Goal: Obtain resource: Obtain resource

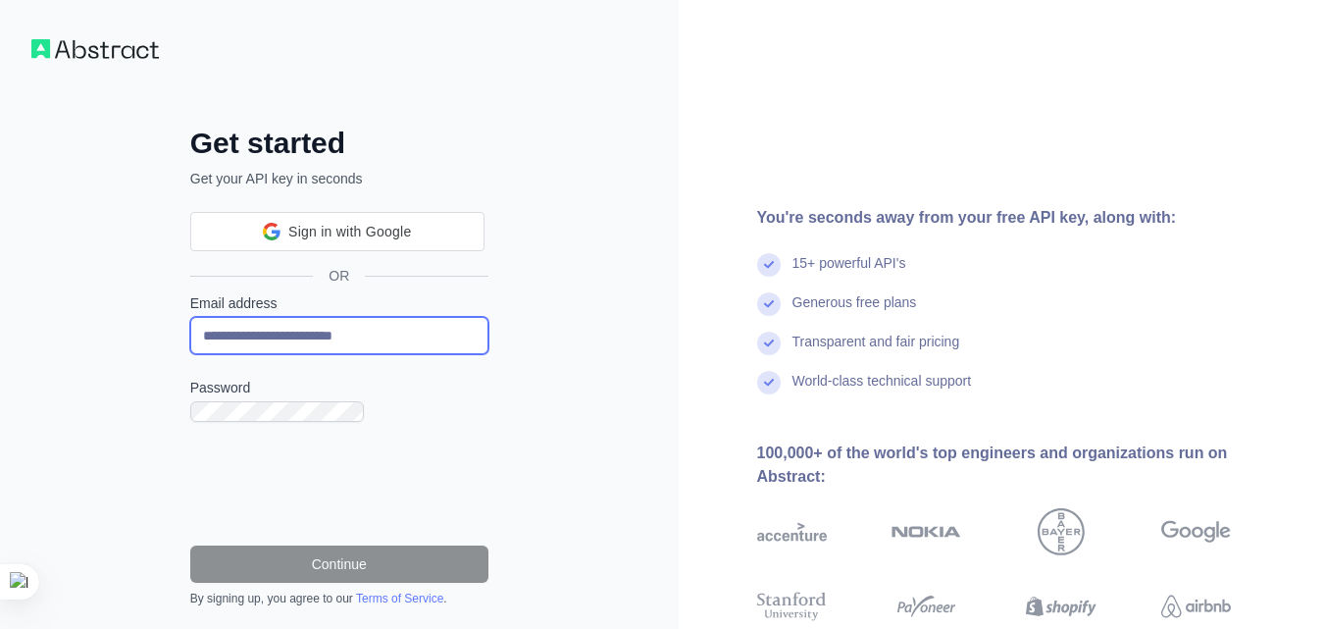
click at [190, 317] on input "**********" at bounding box center [339, 335] width 298 height 37
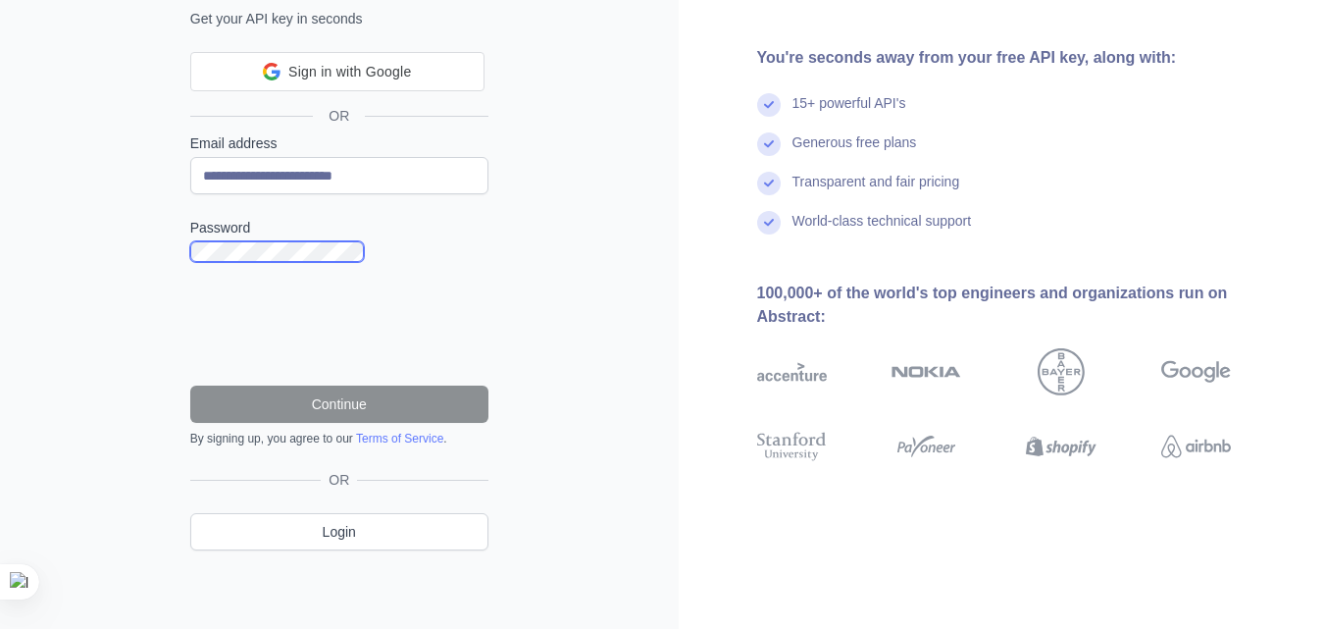
scroll to position [281, 0]
click at [757, 132] on div "15+ powerful API's" at bounding box center [1026, 112] width 538 height 39
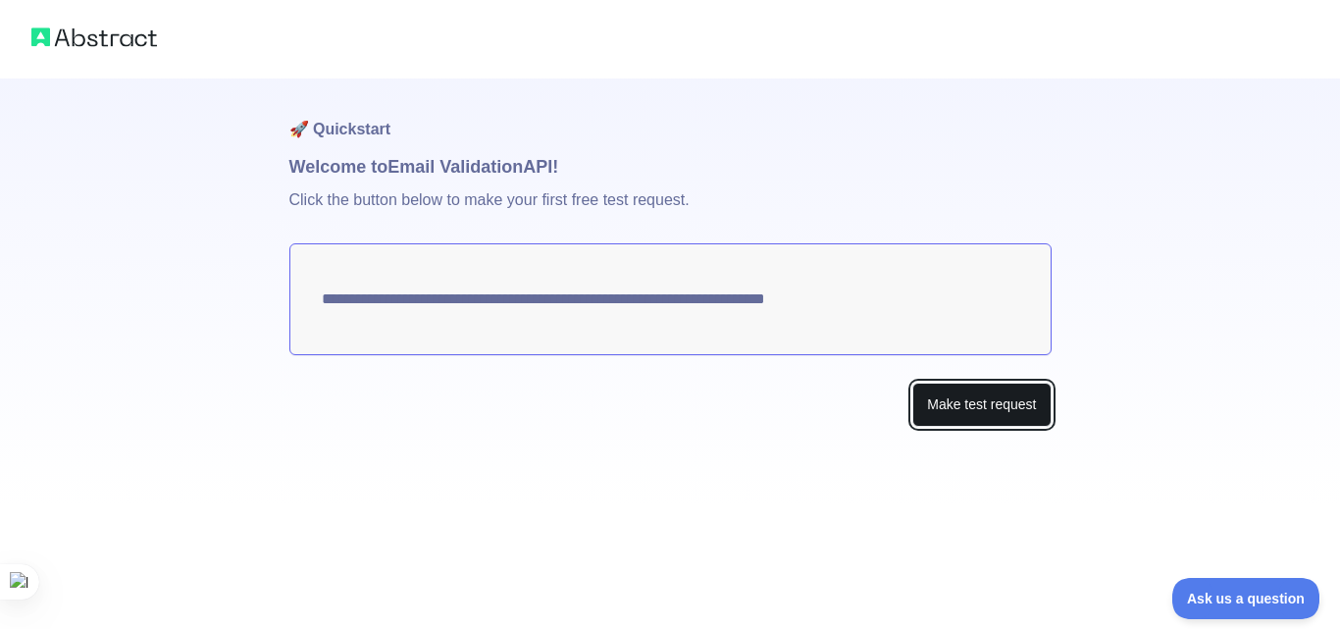
click at [1024, 400] on button "Make test request" at bounding box center [981, 405] width 138 height 44
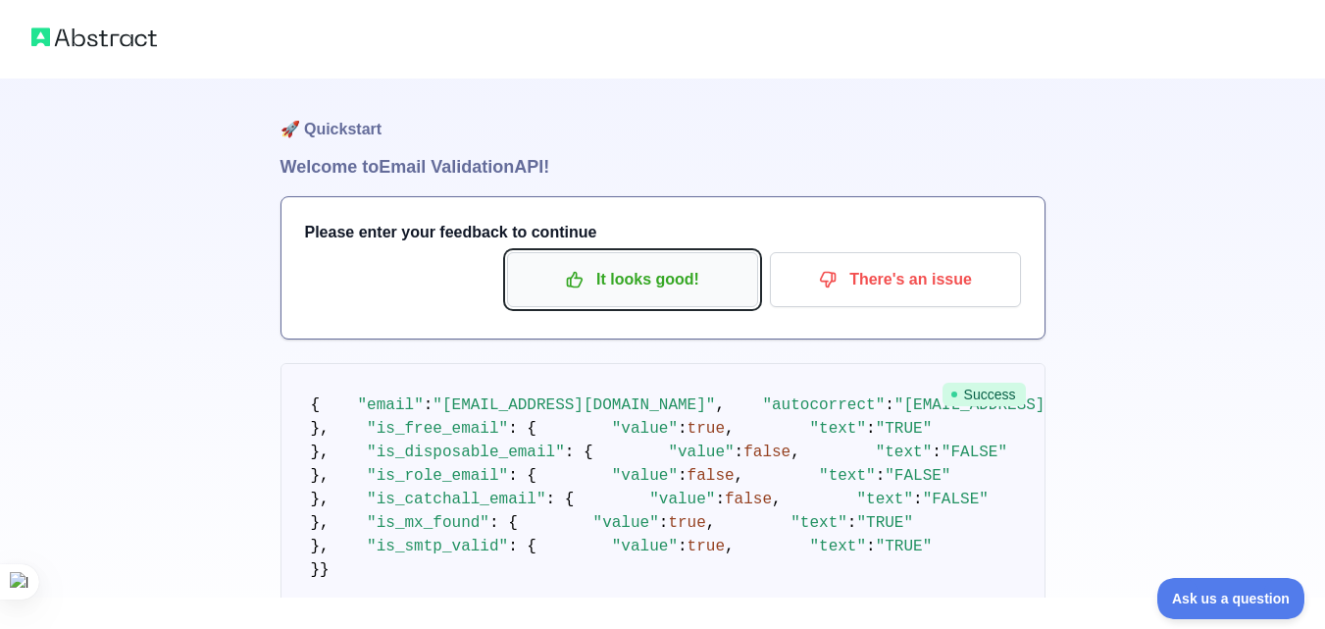
click at [666, 278] on p "It looks good!" at bounding box center [633, 279] width 222 height 33
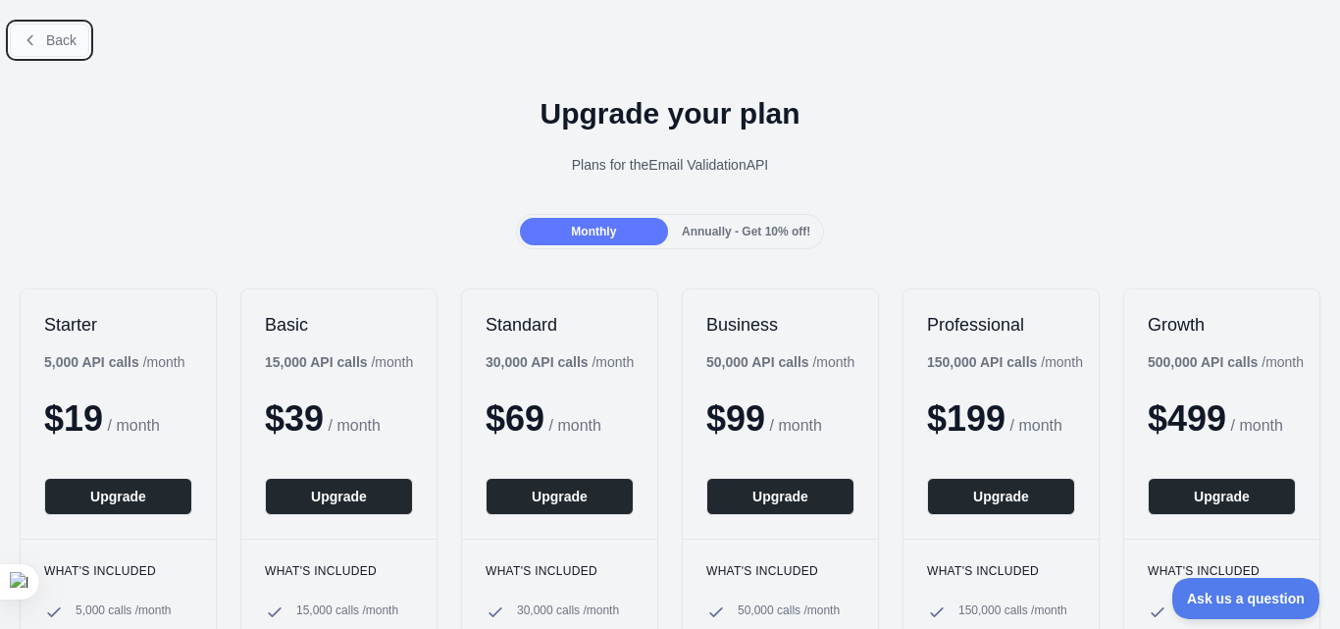
click at [43, 43] on button "Back" at bounding box center [49, 40] width 79 height 33
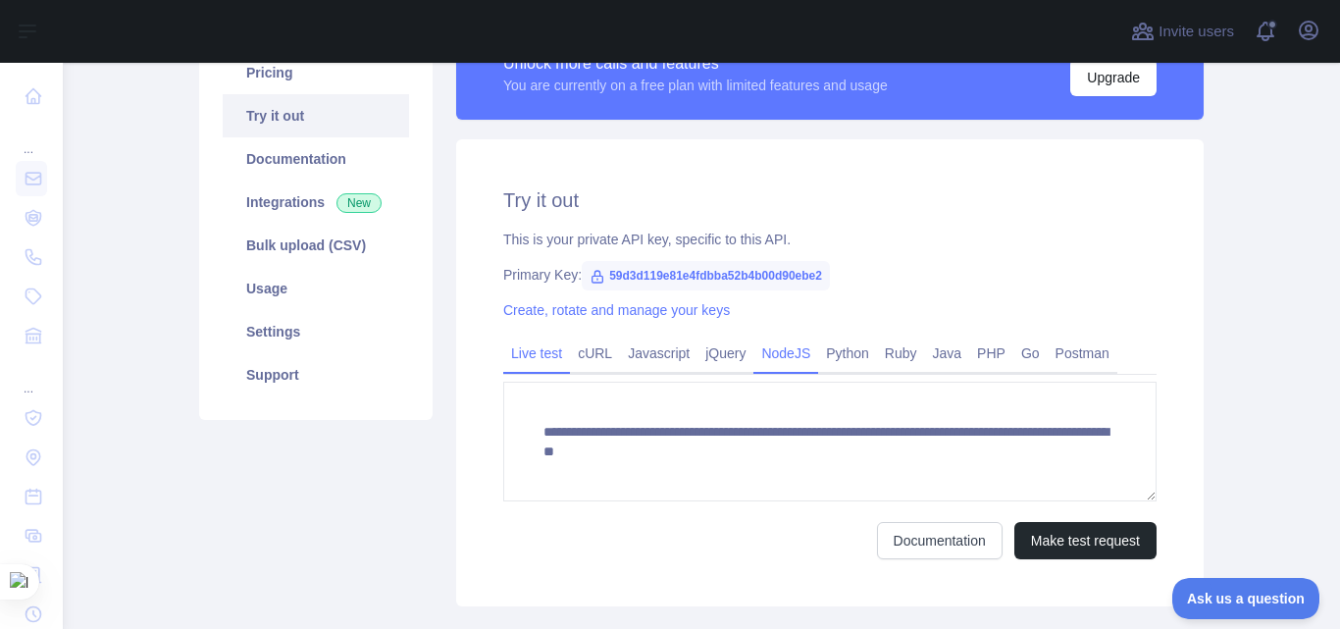
scroll to position [196, 0]
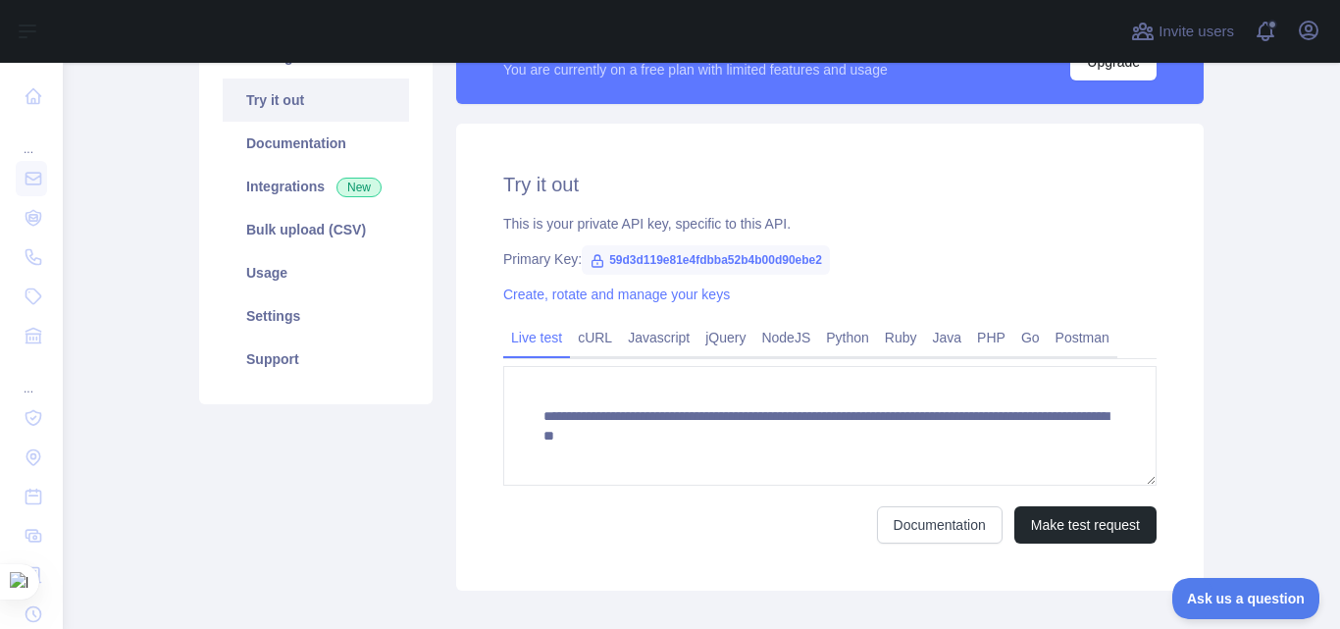
click at [739, 261] on span "59d3d119e81e4fdbba52b4b00d90ebe2" at bounding box center [706, 259] width 248 height 29
drag, startPoint x: 694, startPoint y: 263, endPoint x: 799, endPoint y: 264, distance: 105.0
click at [772, 263] on span "59d3d119e81e4fdbba52b4b00d90ebe2" at bounding box center [706, 259] width 248 height 29
click at [944, 237] on div "**********" at bounding box center [830, 357] width 748 height 467
drag, startPoint x: 596, startPoint y: 257, endPoint x: 840, endPoint y: 265, distance: 243.4
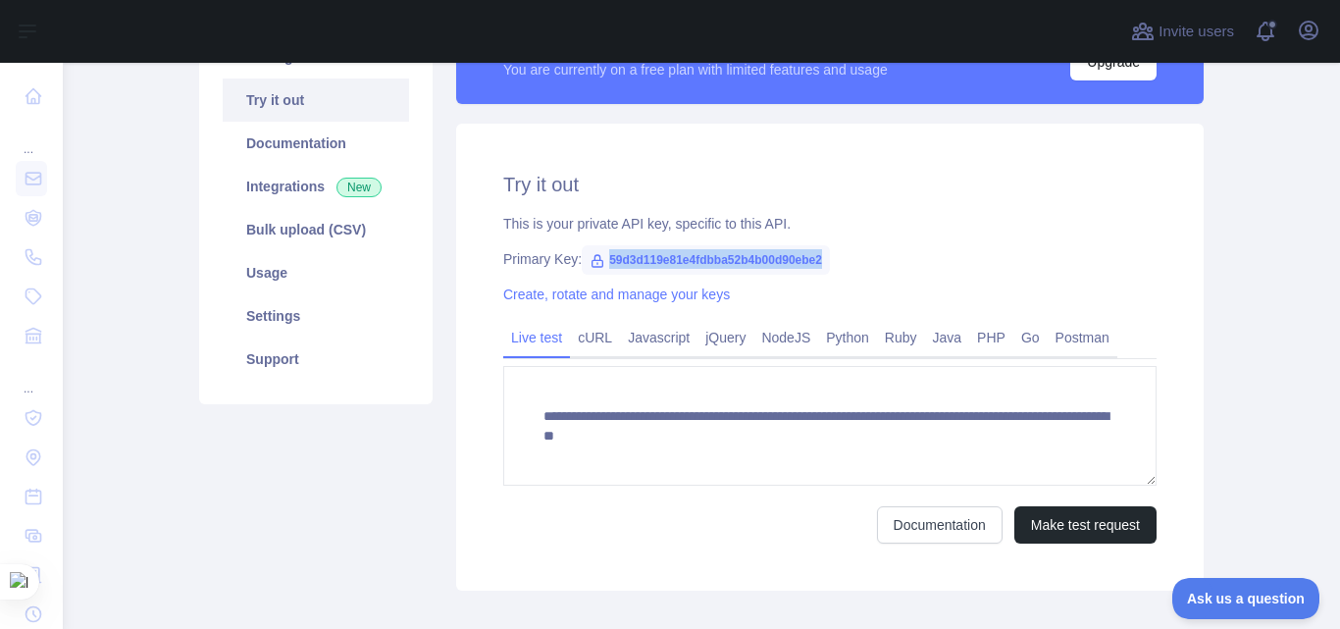
click at [840, 265] on div "Primary Key: 59d3d119e81e4fdbba52b4b00d90ebe2" at bounding box center [829, 259] width 653 height 20
copy span "59d3d119e81e4fdbba52b4b00d90ebe2"
click at [648, 331] on link "Javascript" at bounding box center [658, 337] width 77 height 31
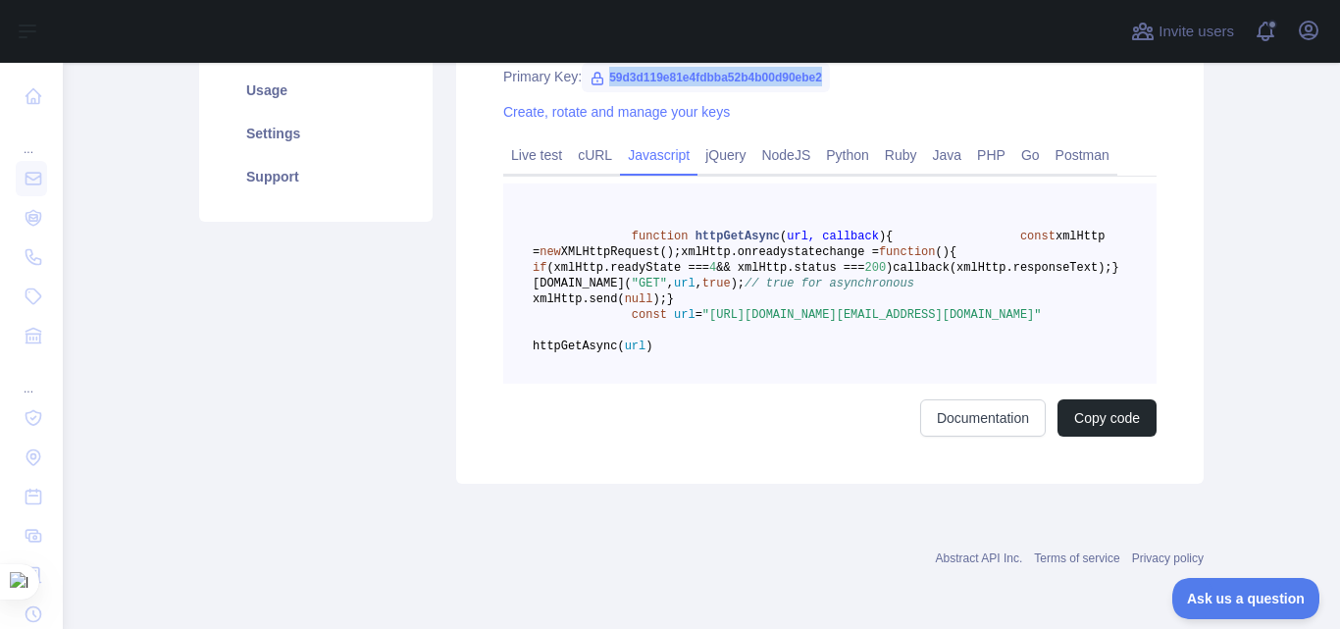
scroll to position [294, 0]
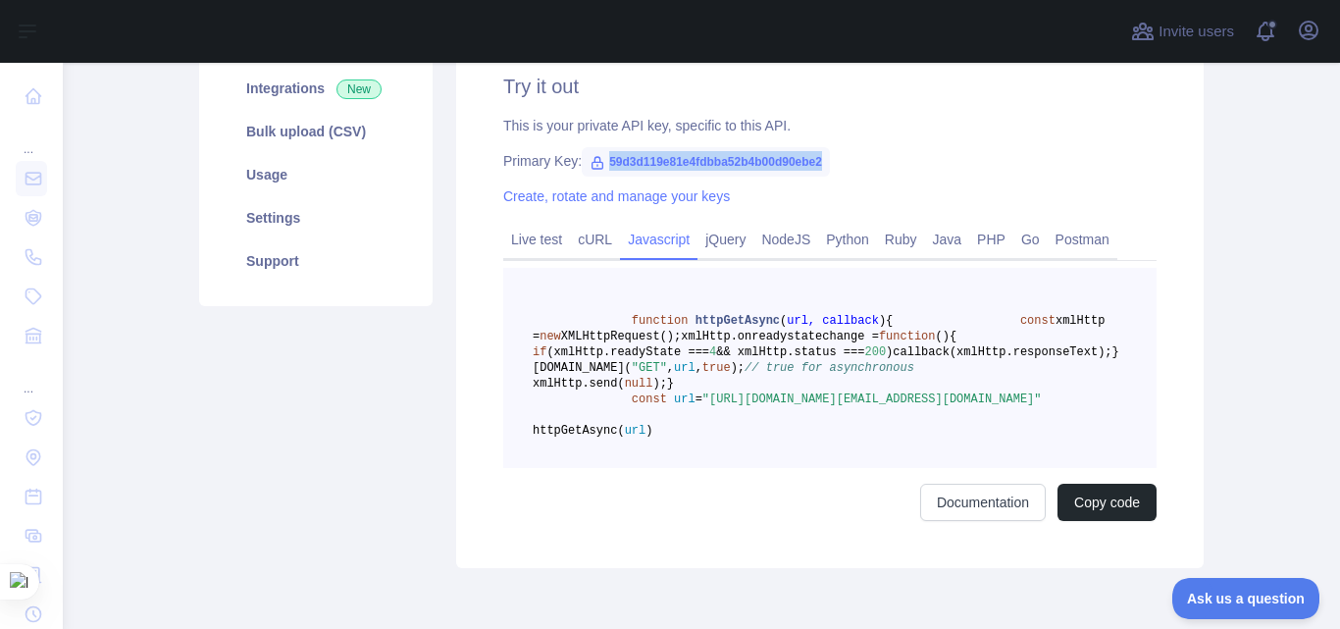
copy span "59d3d119e81e4fdbba52b4b00d90ebe2"
